Goal: Information Seeking & Learning: Learn about a topic

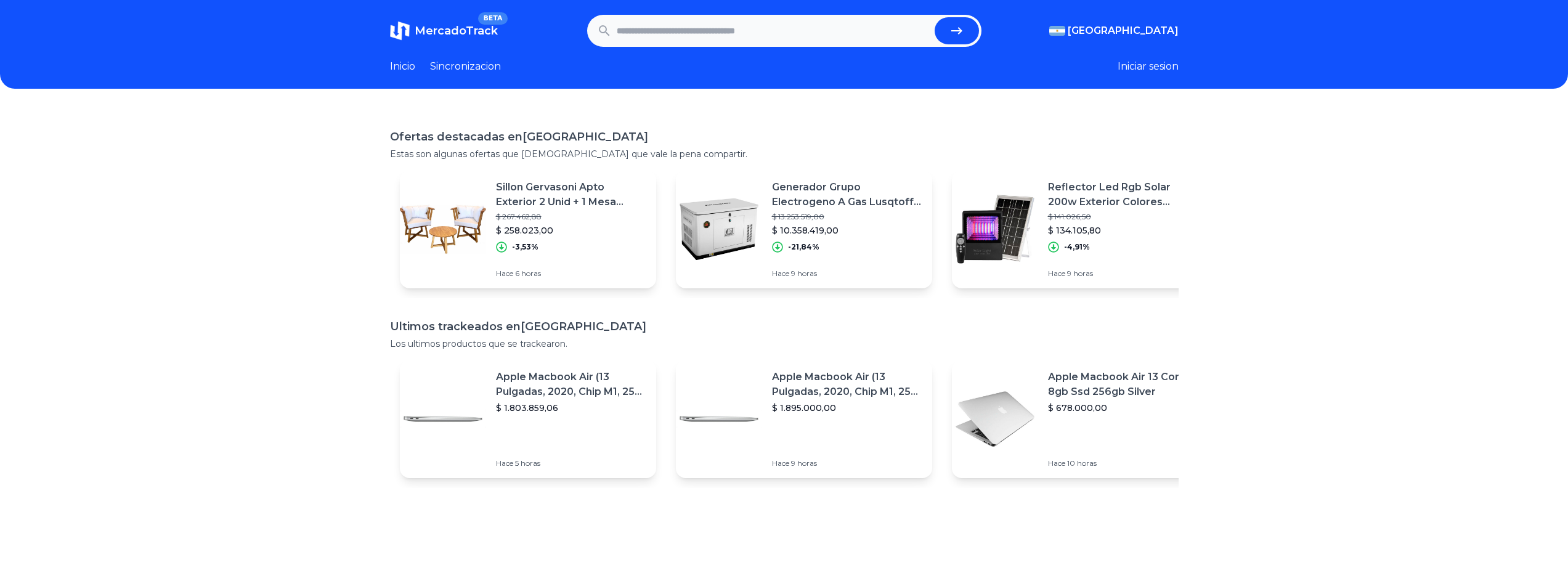
click at [789, 40] on form at bounding box center [784, 30] width 394 height 32
drag, startPoint x: 789, startPoint y: 35, endPoint x: 800, endPoint y: 36, distance: 11.0
click at [789, 35] on input "text" at bounding box center [773, 30] width 313 height 27
type input "**********"
click at [935, 17] on button "submit" at bounding box center [957, 30] width 44 height 27
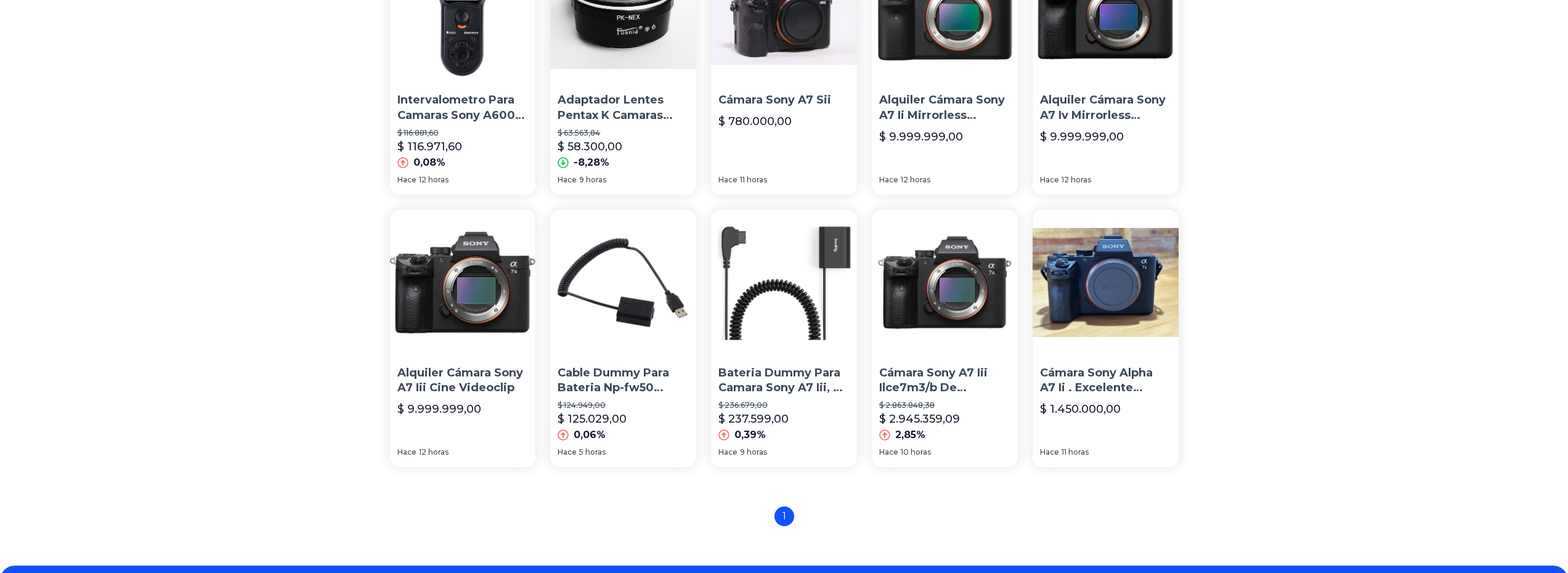
scroll to position [801, 0]
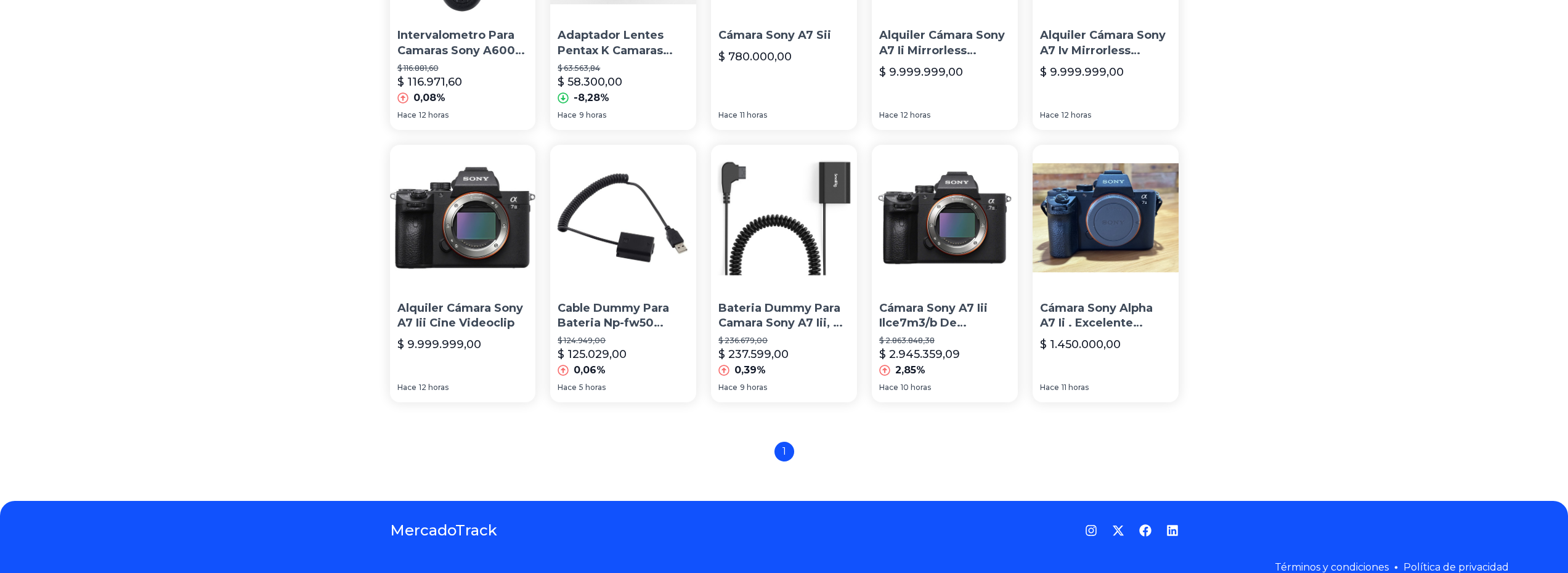
click at [930, 306] on p "Cámara Sony A7 Iii Ilce7m3/b De Fotograma Completo Sin Espej" at bounding box center [945, 316] width 131 height 31
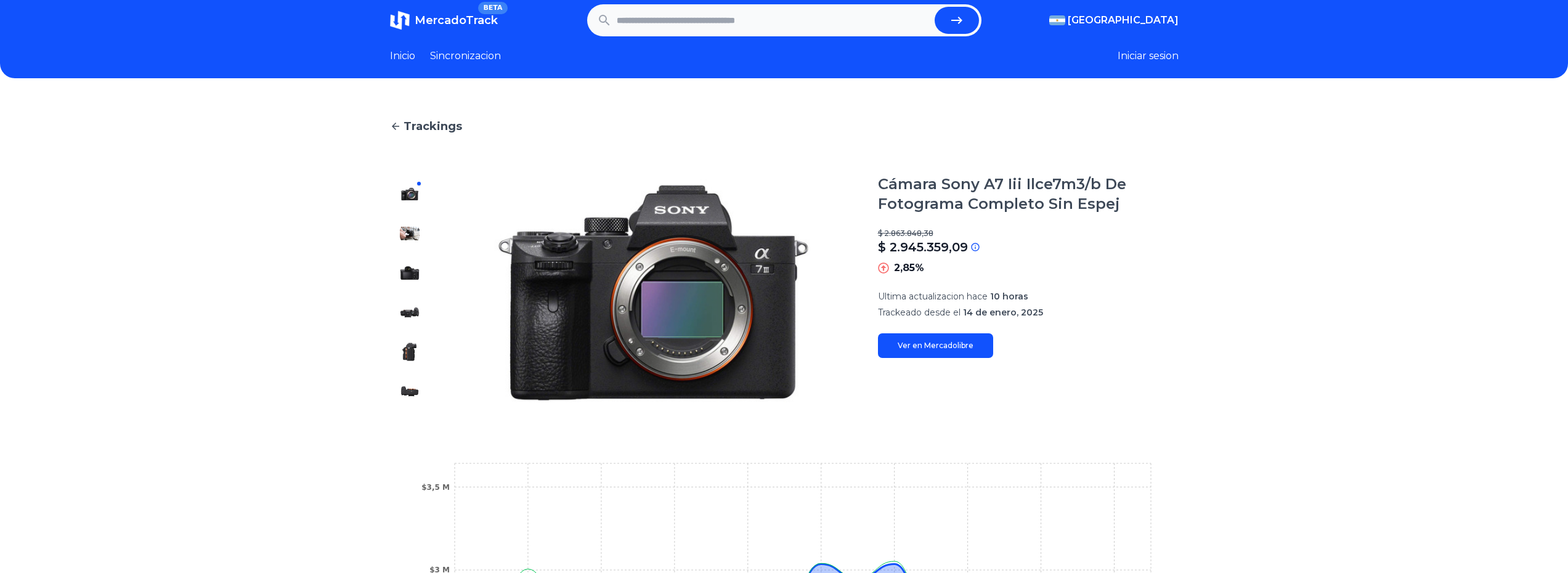
drag, startPoint x: 1313, startPoint y: 190, endPoint x: 1318, endPoint y: 209, distance: 19.6
